Goal: Task Accomplishment & Management: Use online tool/utility

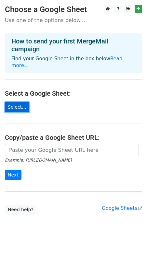
click at [19, 102] on link "Select..." at bounding box center [17, 107] width 24 height 10
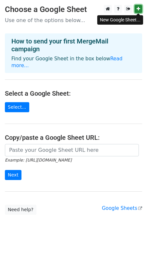
click at [138, 9] on icon at bounding box center [138, 8] width 4 height 5
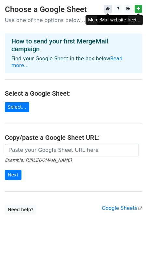
click at [108, 8] on icon at bounding box center [108, 8] width 4 height 5
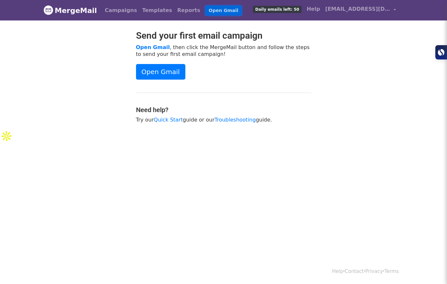
click at [209, 9] on link "Open Gmail" at bounding box center [224, 10] width 36 height 9
click at [338, 10] on span "viadsalberto@gmail.com" at bounding box center [357, 9] width 65 height 8
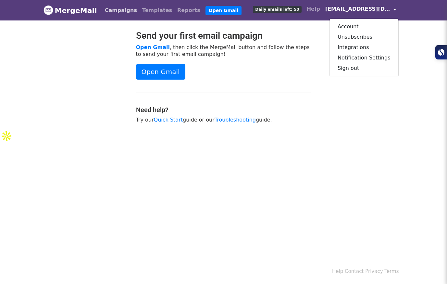
click at [114, 9] on link "Campaigns" at bounding box center [120, 10] width 37 height 13
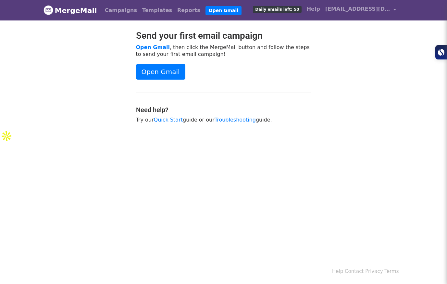
click at [75, 9] on link "MergeMail" at bounding box center [71, 11] width 54 height 14
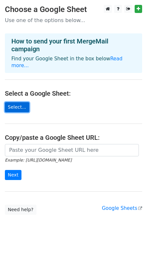
click at [19, 102] on link "Select..." at bounding box center [17, 107] width 24 height 10
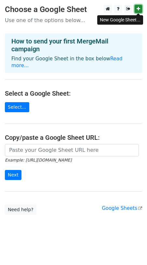
click at [138, 11] on icon at bounding box center [138, 8] width 4 height 5
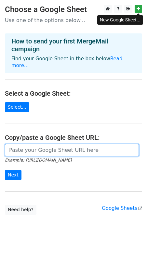
click at [36, 146] on input "url" at bounding box center [72, 150] width 134 height 12
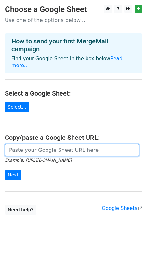
paste input "https://docs.google.com/spreadsheets/d/1oYxcMi9g0yybcjcDmoU5uU6u1g_bq-K1N3Z8rY5…"
type input "https://docs.google.com/spreadsheets/d/1oYxcMi9g0yybcjcDmoU5uU6u1g_bq-K1N3Z8rY5…"
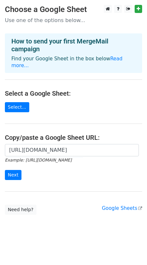
click at [35, 168] on form "https://docs.google.com/spreadsheets/d/1oYxcMi9g0yybcjcDmoU5uU6u1g_bq-K1N3Z8rY5…" at bounding box center [73, 162] width 137 height 36
click at [14, 170] on input "Next" at bounding box center [13, 175] width 17 height 10
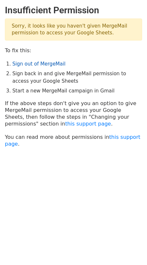
click at [41, 65] on link "Sign out of MergeMail" at bounding box center [38, 64] width 53 height 6
drag, startPoint x: 20, startPoint y: 183, endPoint x: 52, endPoint y: 101, distance: 88.1
click at [20, 183] on html "Insufficient Permission Sorry, it looks like you haven't given MergeMail permis…" at bounding box center [73, 132] width 147 height 265
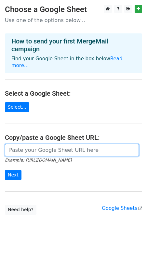
click at [28, 145] on input "url" at bounding box center [72, 150] width 134 height 12
type input "[URL][DOMAIN_NAME]"
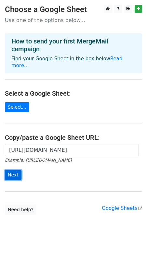
click at [11, 170] on input "Next" at bounding box center [13, 175] width 17 height 10
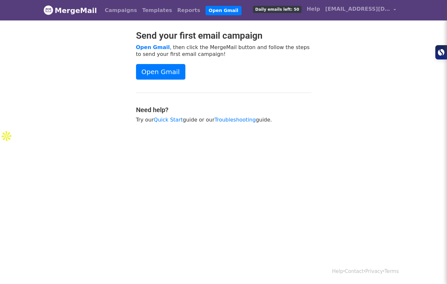
click at [75, 9] on link "MergeMail" at bounding box center [71, 11] width 54 height 14
click at [50, 9] on img at bounding box center [49, 10] width 10 height 10
click at [169, 71] on link "Open Gmail" at bounding box center [160, 72] width 49 height 16
click at [175, 12] on link "Reports" at bounding box center [189, 10] width 28 height 13
click at [353, 8] on span "viadsalberto@gmail.com" at bounding box center [357, 9] width 65 height 8
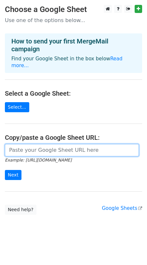
click at [49, 144] on input "url" at bounding box center [72, 150] width 134 height 12
paste input "[URL][DOMAIN_NAME]"
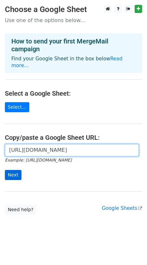
type input "[URL][DOMAIN_NAME]"
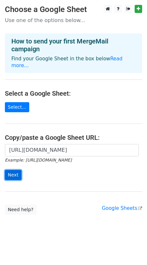
scroll to position [0, 0]
click at [15, 170] on input "Next" at bounding box center [13, 175] width 17 height 10
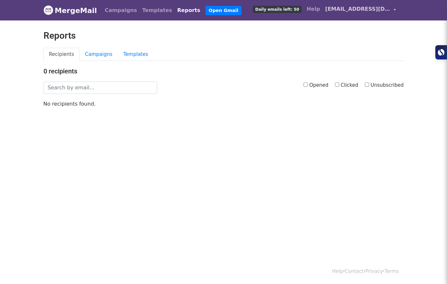
click at [356, 10] on span "[EMAIL_ADDRESS][DOMAIN_NAME]" at bounding box center [357, 9] width 65 height 8
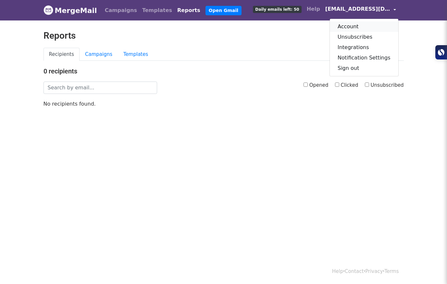
click at [358, 23] on link "Account" at bounding box center [364, 26] width 69 height 10
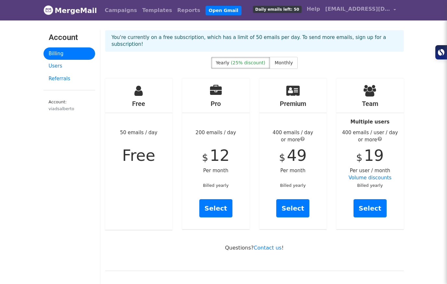
click at [138, 150] on span "Free" at bounding box center [138, 155] width 33 height 18
click at [138, 122] on div "Free 50 emails / day Free" at bounding box center [139, 153] width 68 height 151
drag, startPoint x: 135, startPoint y: 91, endPoint x: 137, endPoint y: 106, distance: 14.7
click at [135, 91] on div "Free 50 emails / day Free" at bounding box center [139, 153] width 68 height 151
click at [56, 65] on link "Users" at bounding box center [70, 66] width 52 height 13
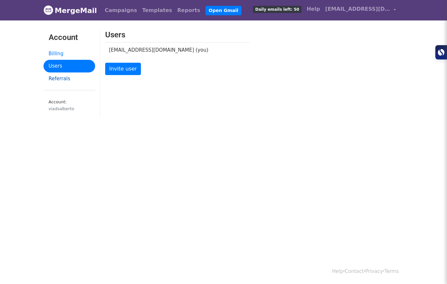
click at [62, 79] on link "Referrals" at bounding box center [70, 78] width 52 height 13
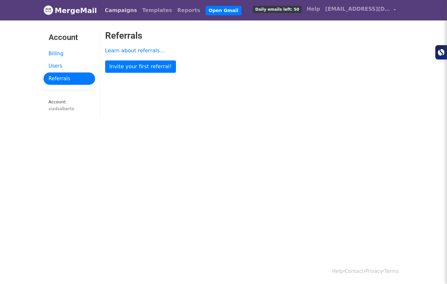
click at [117, 10] on link "Campaigns" at bounding box center [120, 10] width 37 height 13
click at [175, 10] on link "Reports" at bounding box center [189, 10] width 28 height 13
click at [206, 8] on link "Open Gmail" at bounding box center [224, 10] width 36 height 9
